Goal: Check status: Check status

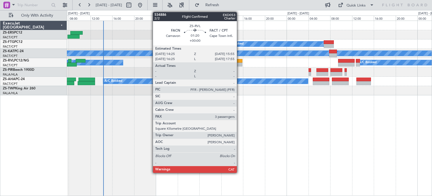
click at [240, 66] on div at bounding box center [239, 65] width 8 height 4
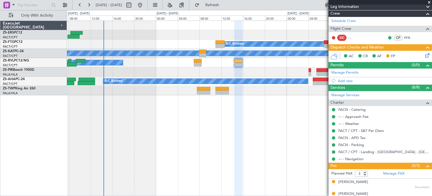
scroll to position [82, 0]
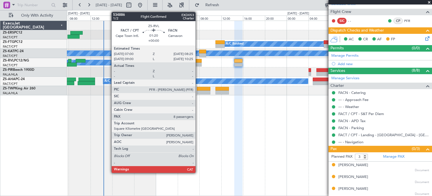
click at [198, 61] on div at bounding box center [198, 61] width 8 height 4
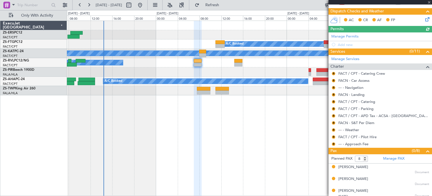
scroll to position [163, 0]
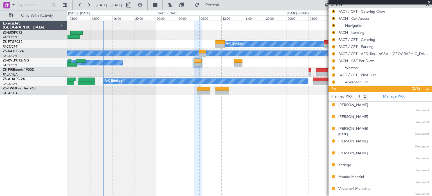
click at [429, 1] on span at bounding box center [430, 2] width 6 height 5
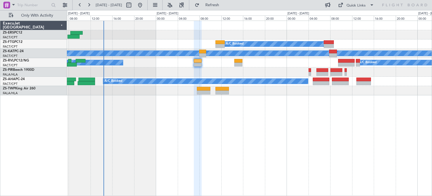
type input "0"
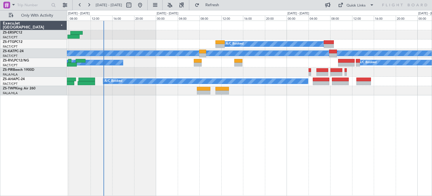
scroll to position [0, 0]
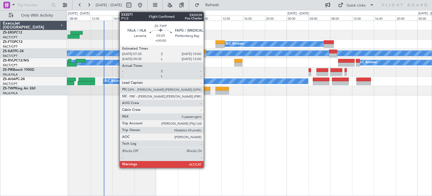
click at [206, 93] on div at bounding box center [203, 92] width 13 height 4
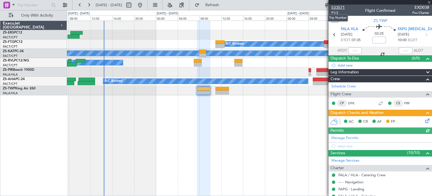
click at [340, 7] on span "533571" at bounding box center [339, 8] width 14 height 6
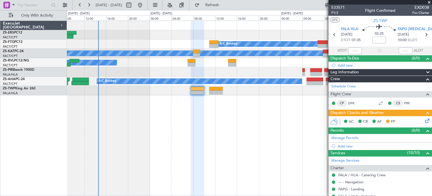
click at [219, 133] on div "A/C Booked A/C Booked A/C Booked A/C Unavailable A/C Unavailable A/C Booked A/C…" at bounding box center [249, 108] width 365 height 175
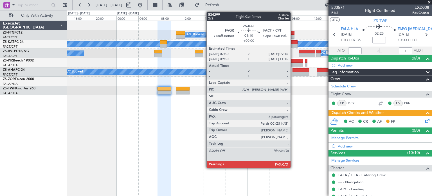
click at [293, 45] on div at bounding box center [294, 46] width 8 height 4
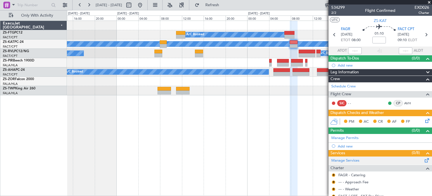
drag, startPoint x: 432, startPoint y: 68, endPoint x: 364, endPoint y: 157, distance: 111.5
click at [364, 157] on div "Manage Services" at bounding box center [381, 160] width 104 height 8
click at [336, 7] on span "534299" at bounding box center [339, 8] width 14 height 6
click at [430, 2] on span at bounding box center [430, 2] width 6 height 5
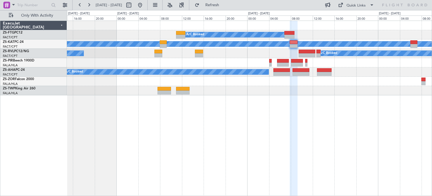
type input "0"
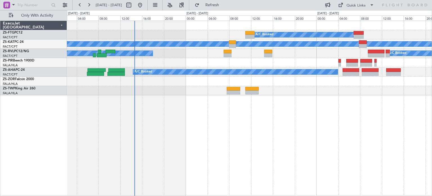
click at [252, 148] on div "A/C Booked A/C Unavailable A/C Booked A/C Unavailable A/C Booked A/C Booked" at bounding box center [249, 108] width 365 height 175
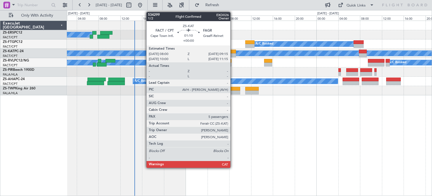
click at [233, 53] on div at bounding box center [232, 52] width 7 height 4
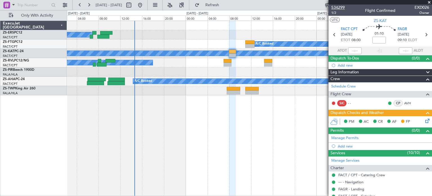
click at [339, 8] on span "534299" at bounding box center [339, 8] width 14 height 6
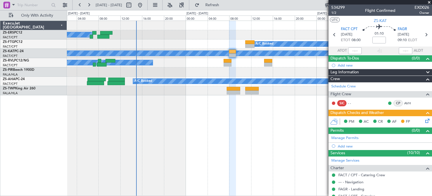
click at [430, 2] on span at bounding box center [430, 2] width 6 height 5
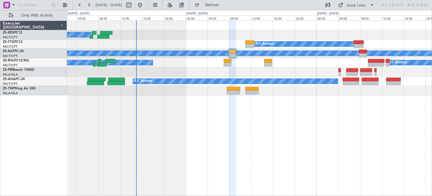
type input "0"
